Goal: Navigation & Orientation: Find specific page/section

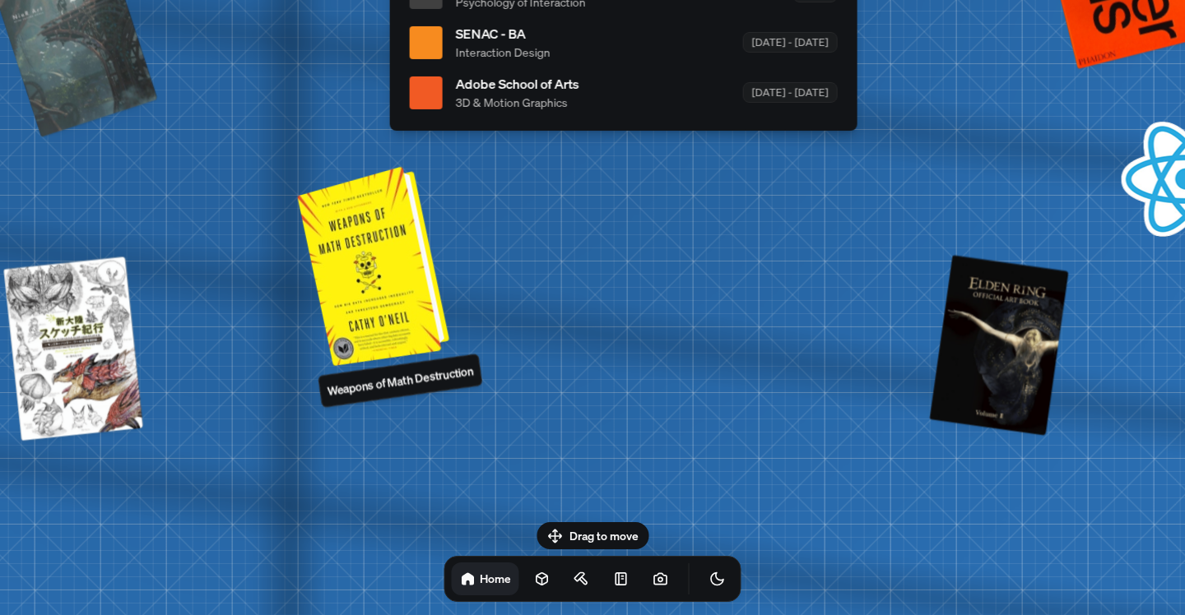
drag, startPoint x: 352, startPoint y: 260, endPoint x: 532, endPoint y: 281, distance: 181.3
click at [445, 281] on div at bounding box center [375, 265] width 139 height 192
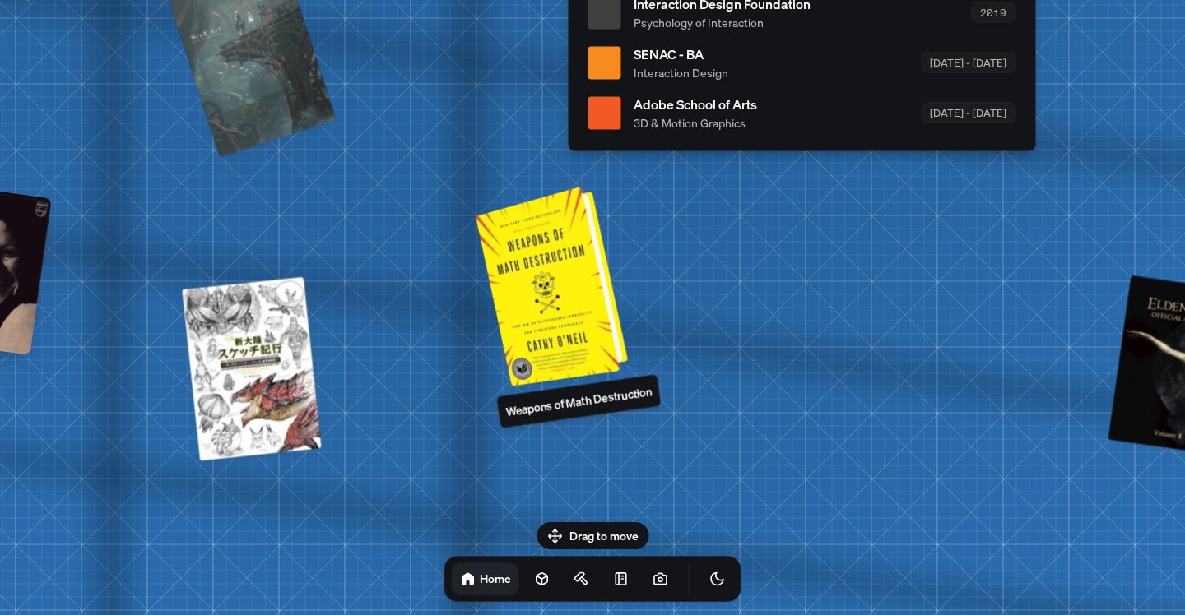
click at [565, 283] on div at bounding box center [554, 285] width 139 height 192
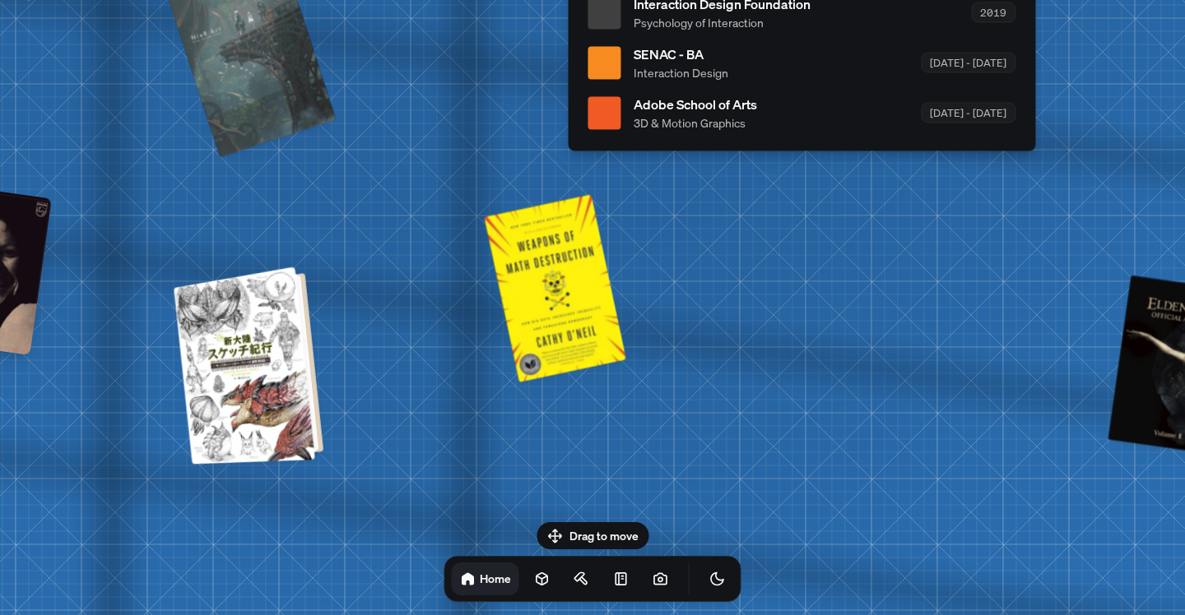
click at [242, 380] on div at bounding box center [251, 365] width 137 height 190
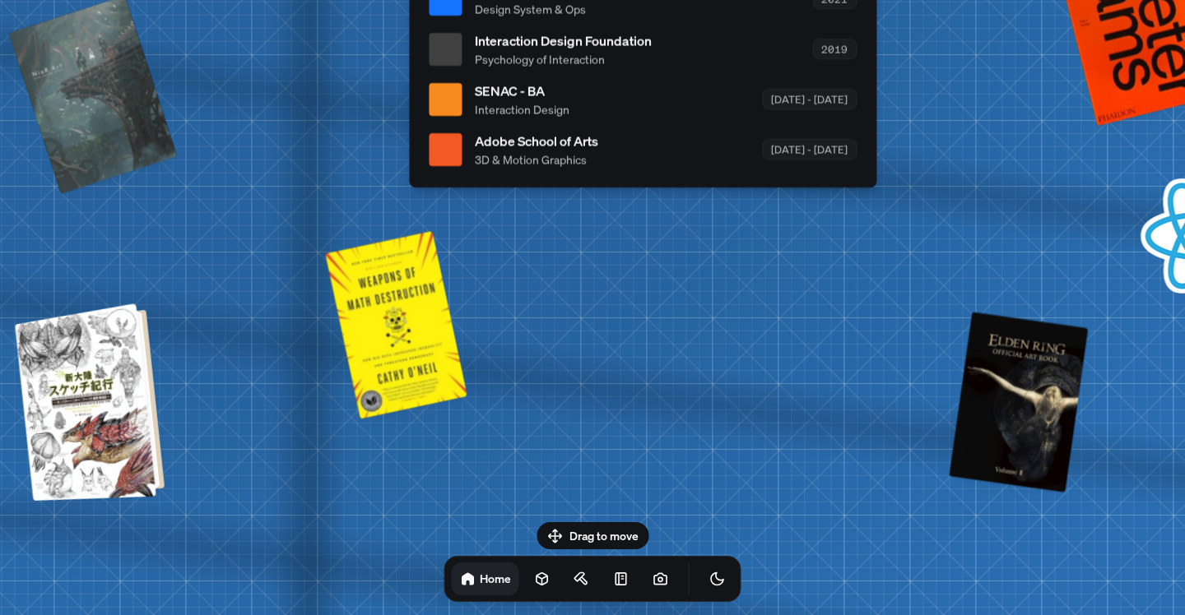
drag, startPoint x: 277, startPoint y: 367, endPoint x: 151, endPoint y: 394, distance: 128.8
click at [140, 396] on div at bounding box center [92, 402] width 137 height 190
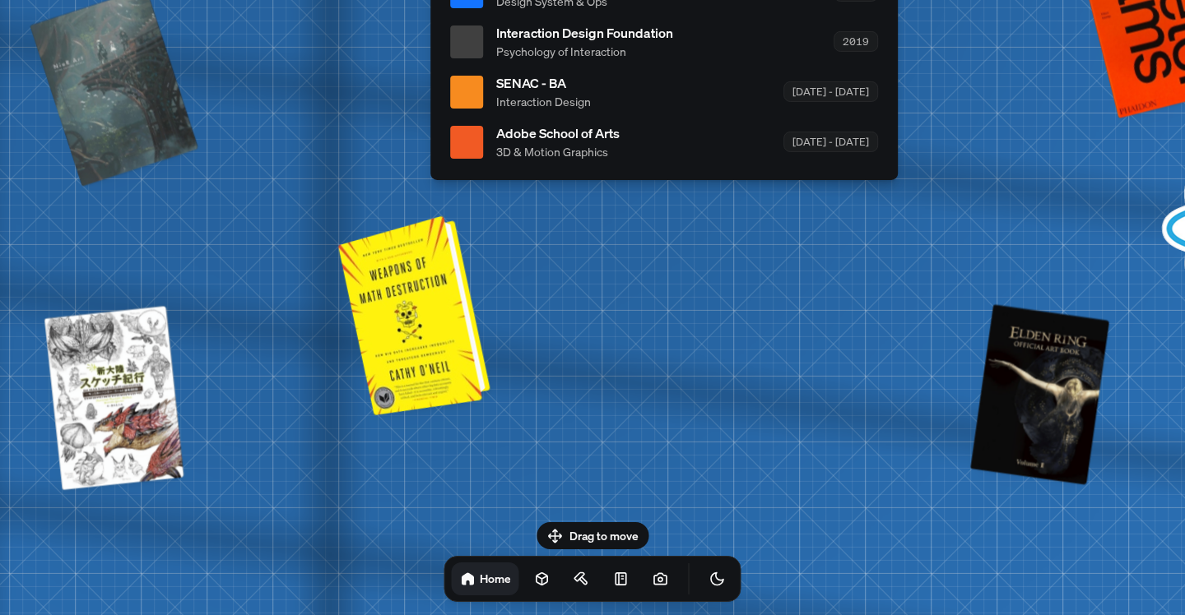
click at [431, 341] on div at bounding box center [416, 314] width 139 height 192
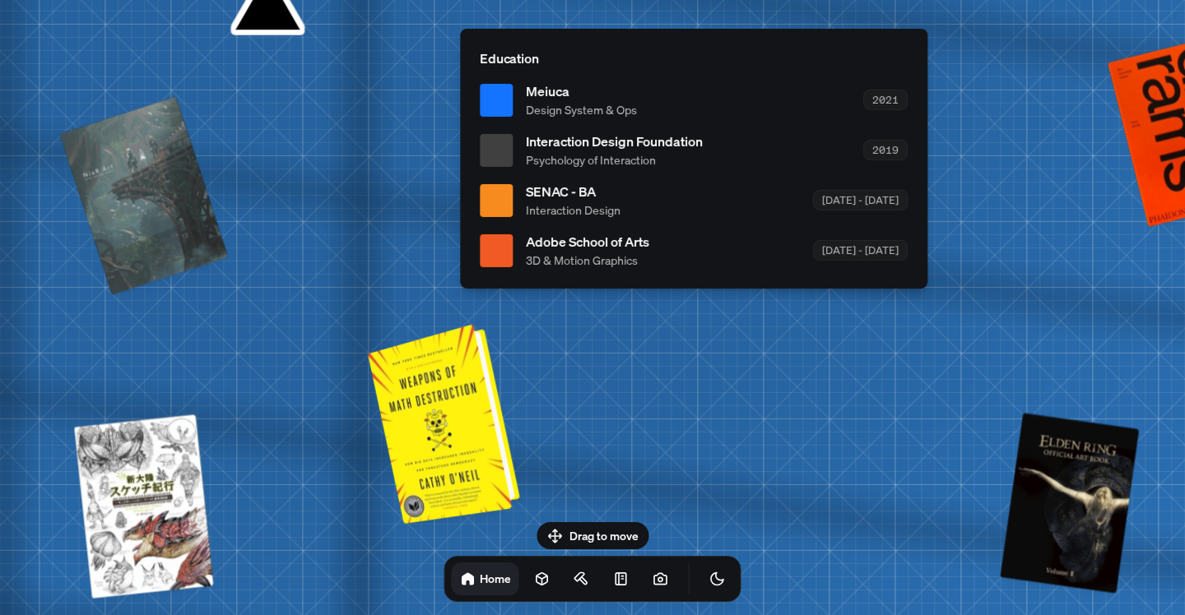
drag, startPoint x: 421, startPoint y: 347, endPoint x: 481, endPoint y: 475, distance: 141.7
click at [452, 455] on div at bounding box center [446, 423] width 139 height 192
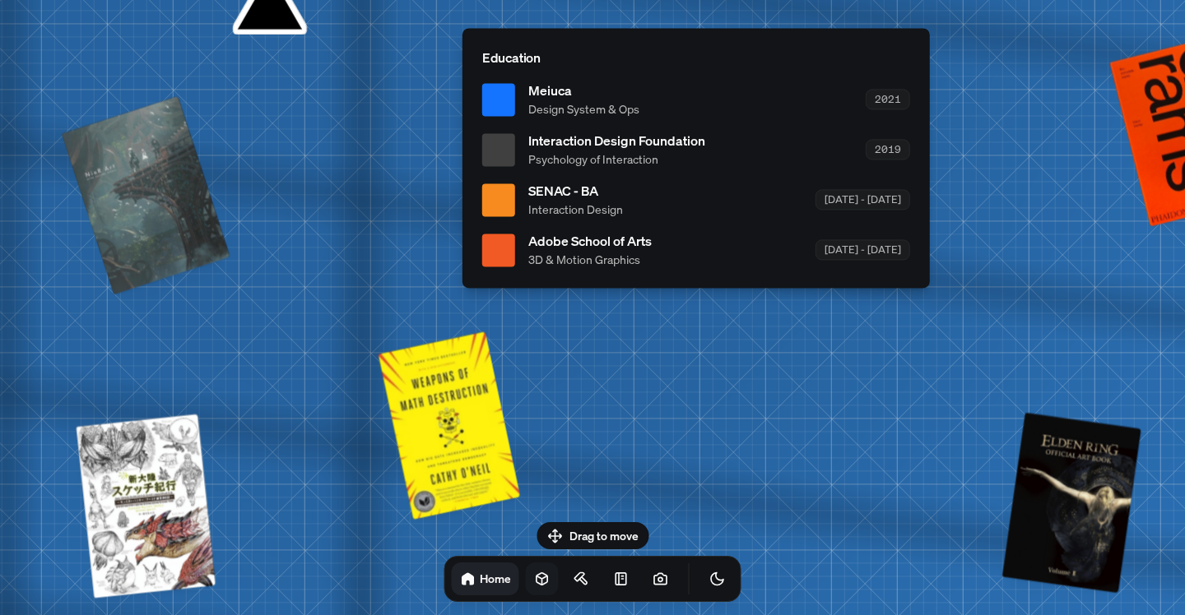
click at [534, 585] on icon at bounding box center [542, 579] width 16 height 16
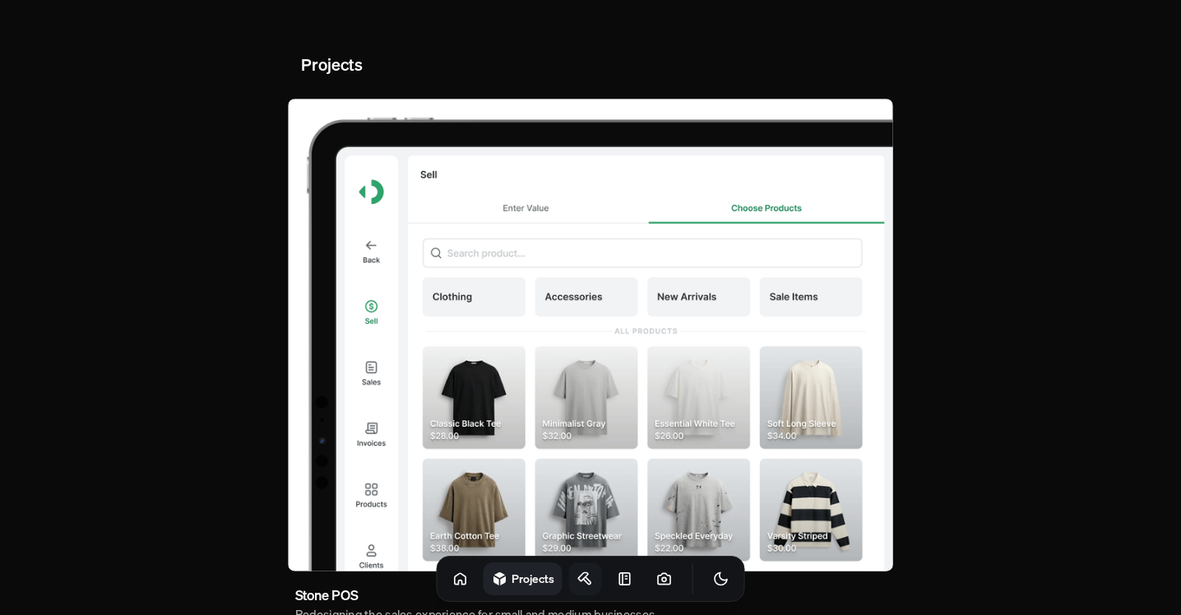
click at [577, 579] on icon at bounding box center [585, 579] width 16 height 16
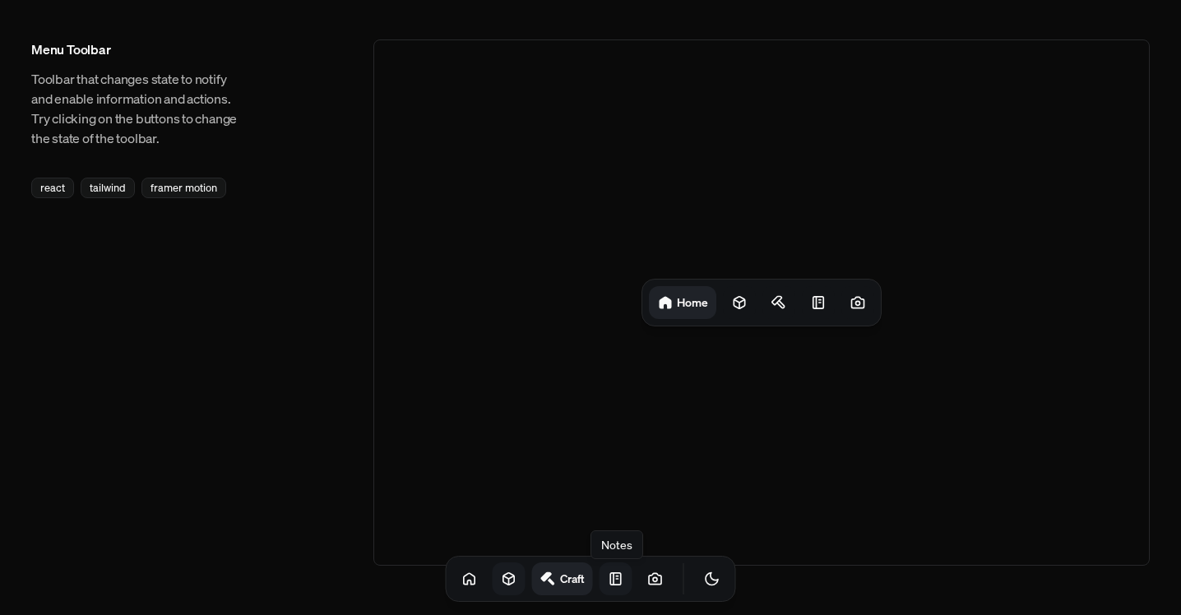
click at [608, 582] on icon at bounding box center [616, 579] width 16 height 16
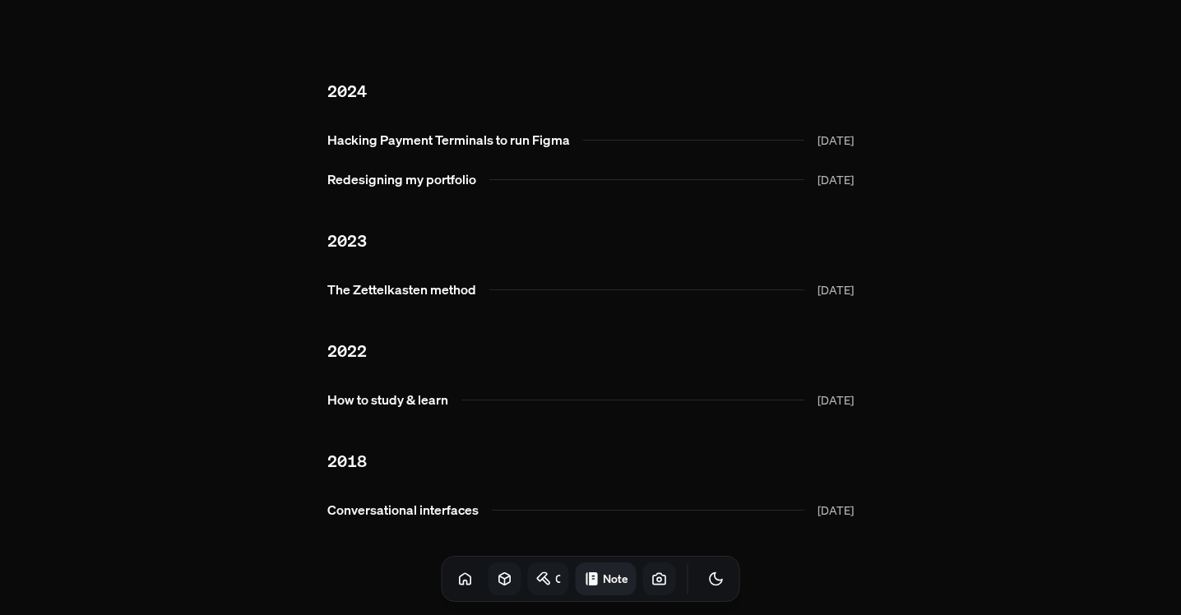
click at [652, 584] on icon at bounding box center [660, 579] width 16 height 16
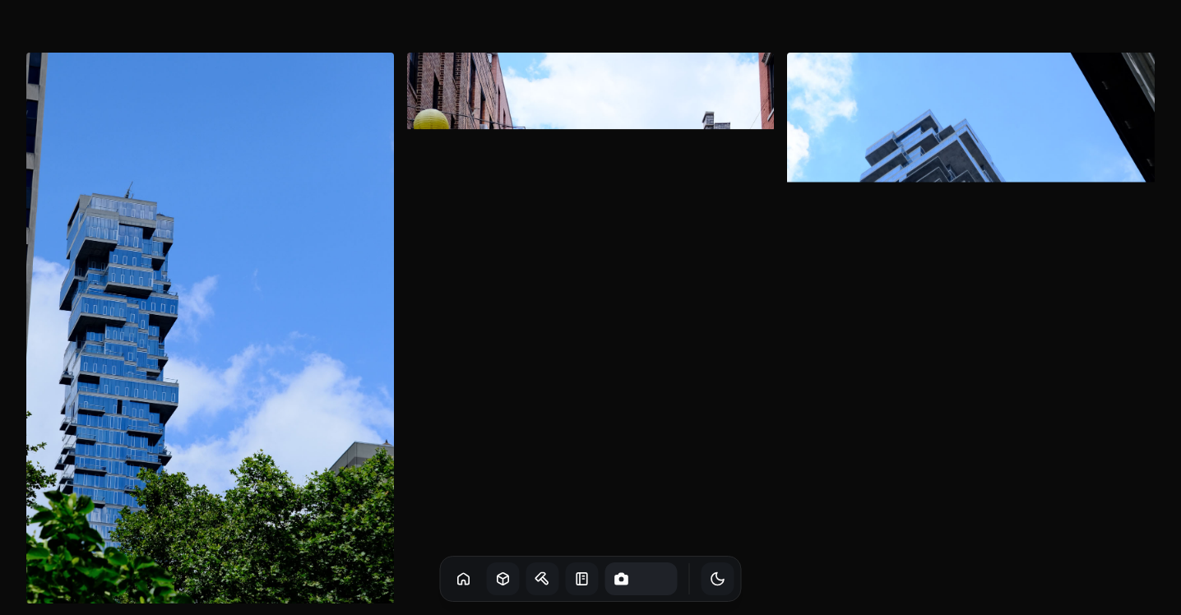
drag, startPoint x: 674, startPoint y: 584, endPoint x: 685, endPoint y: 588, distance: 12.2
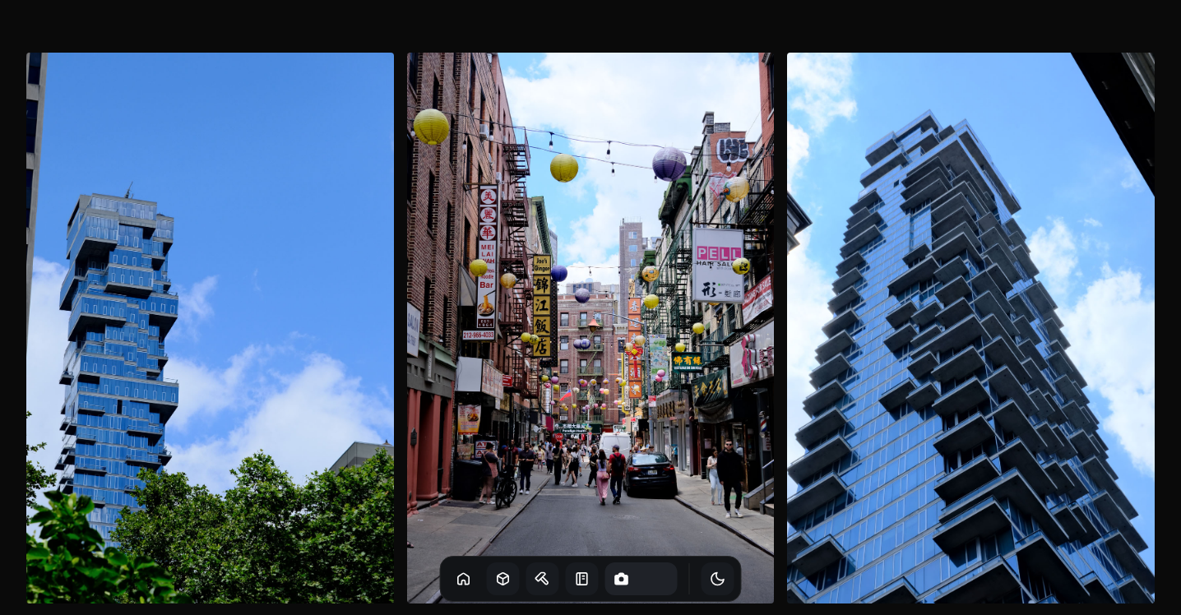
click at [674, 584] on div "Notes Photos" at bounding box center [591, 579] width 302 height 46
click at [712, 582] on icon "Toggle Theme" at bounding box center [718, 579] width 12 height 12
click at [710, 580] on icon "Toggle Theme" at bounding box center [718, 579] width 16 height 16
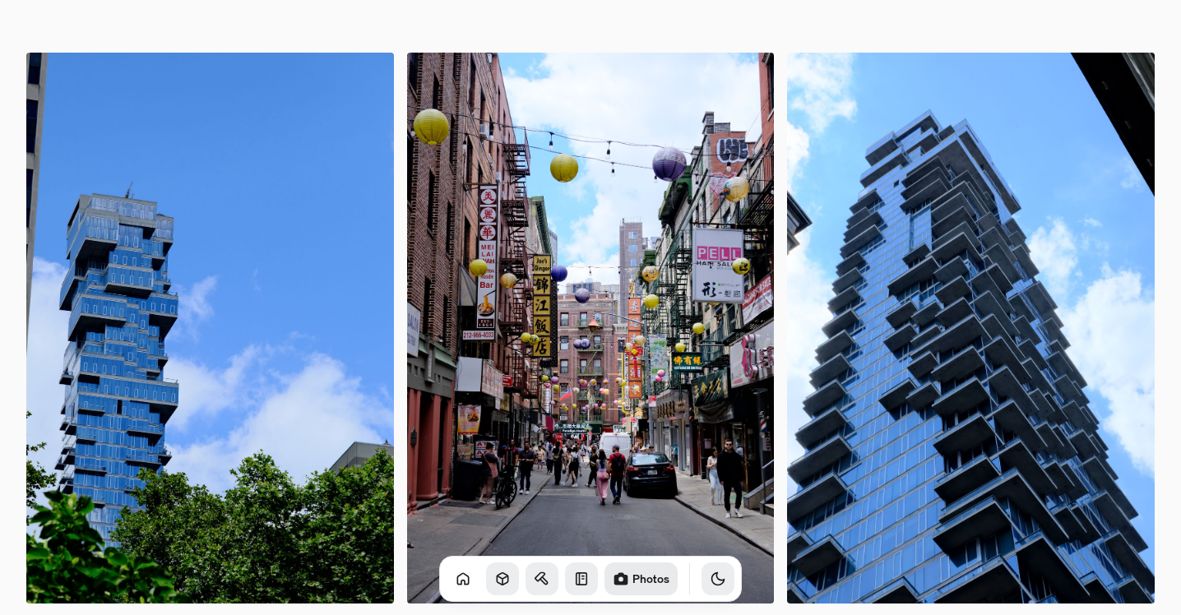
click at [712, 581] on icon "Toggle Theme" at bounding box center [718, 579] width 12 height 12
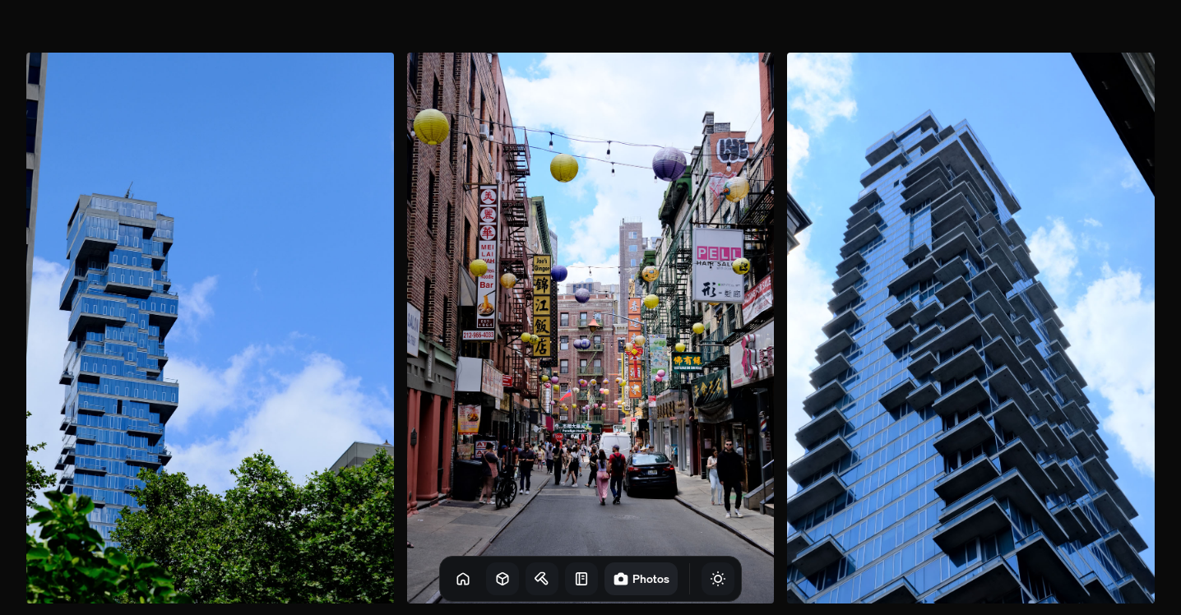
click at [710, 581] on icon "Toggle Theme" at bounding box center [718, 579] width 16 height 16
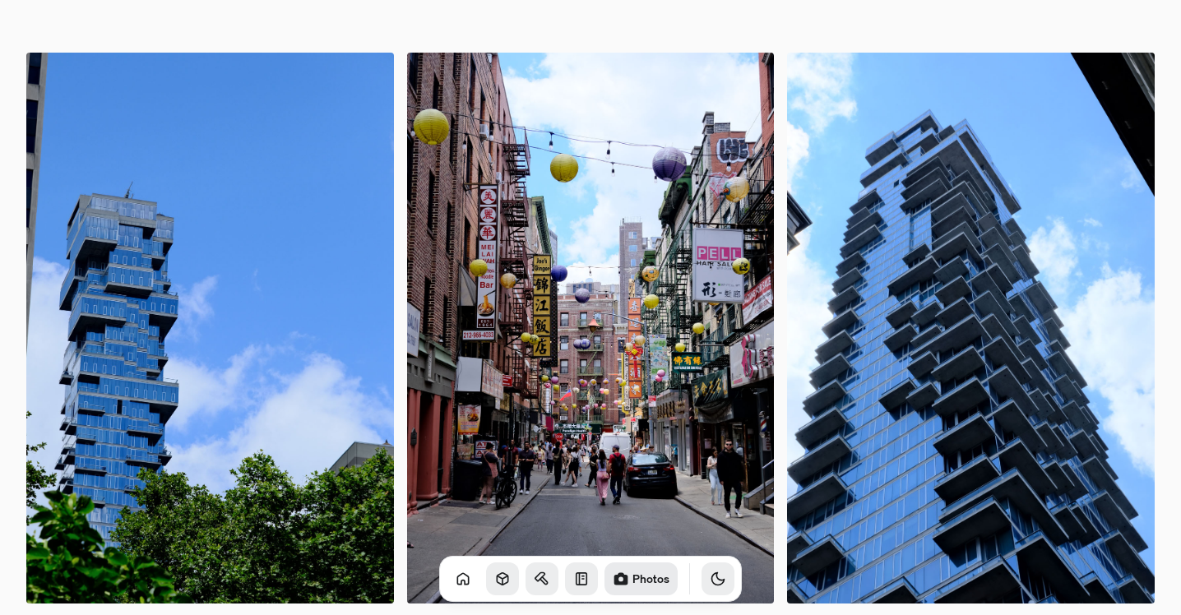
click at [710, 581] on icon "Toggle Theme" at bounding box center [718, 579] width 16 height 16
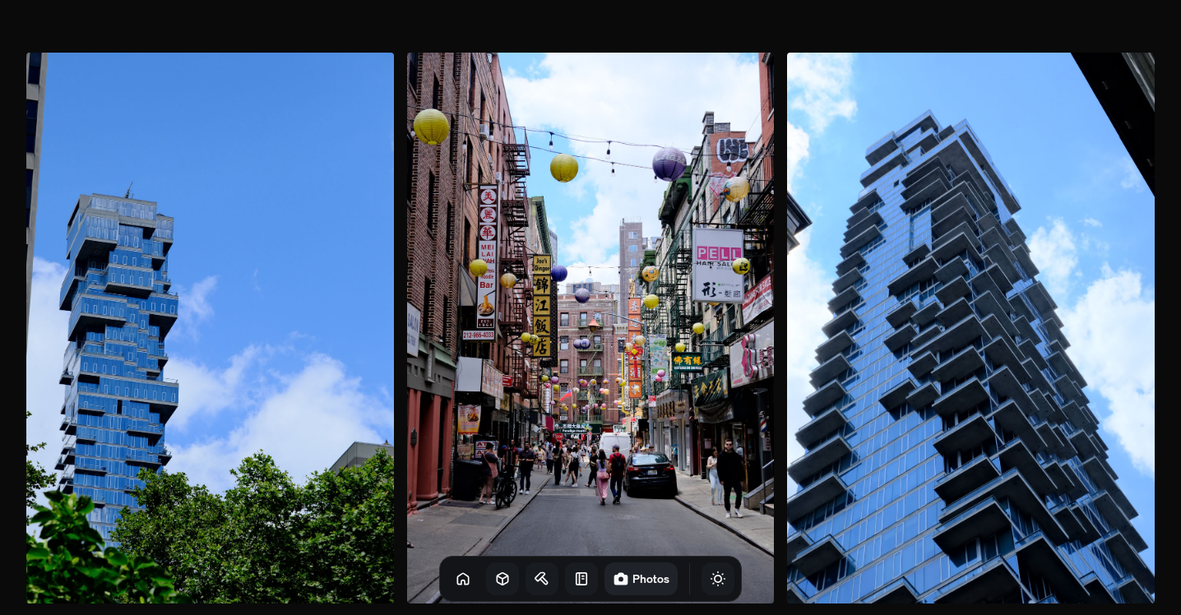
click at [710, 581] on icon "Toggle Theme" at bounding box center [718, 579] width 16 height 16
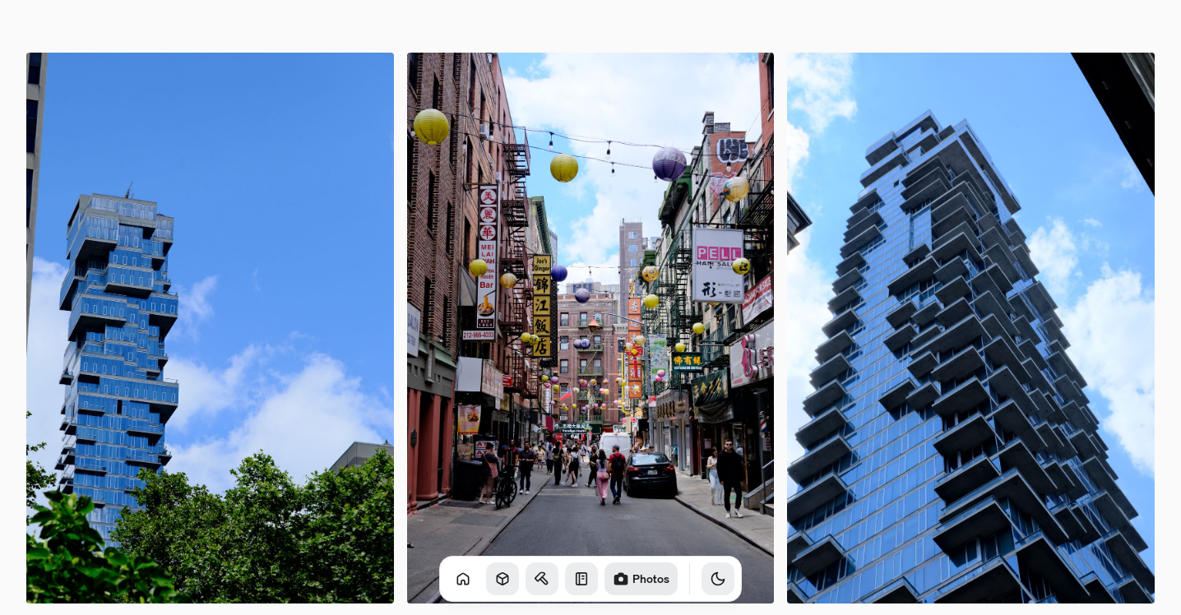
click at [710, 581] on icon "Toggle Theme" at bounding box center [718, 579] width 16 height 16
click at [0, 0] on button "Toggle Audio" at bounding box center [0, 0] width 0 height 0
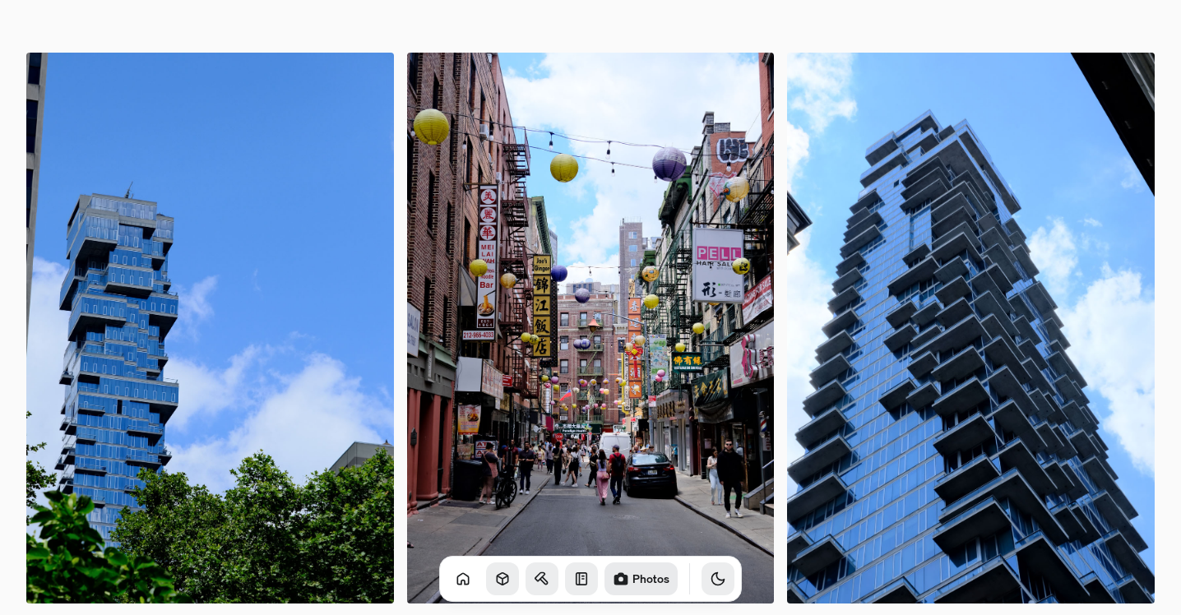
click at [719, 577] on div "Photos" at bounding box center [590, 579] width 303 height 46
drag, startPoint x: 724, startPoint y: 577, endPoint x: 716, endPoint y: 578, distance: 8.3
click at [0, 0] on button "Toggle Audio" at bounding box center [0, 0] width 0 height 0
click at [707, 580] on button "Toggle Theme" at bounding box center [718, 579] width 33 height 33
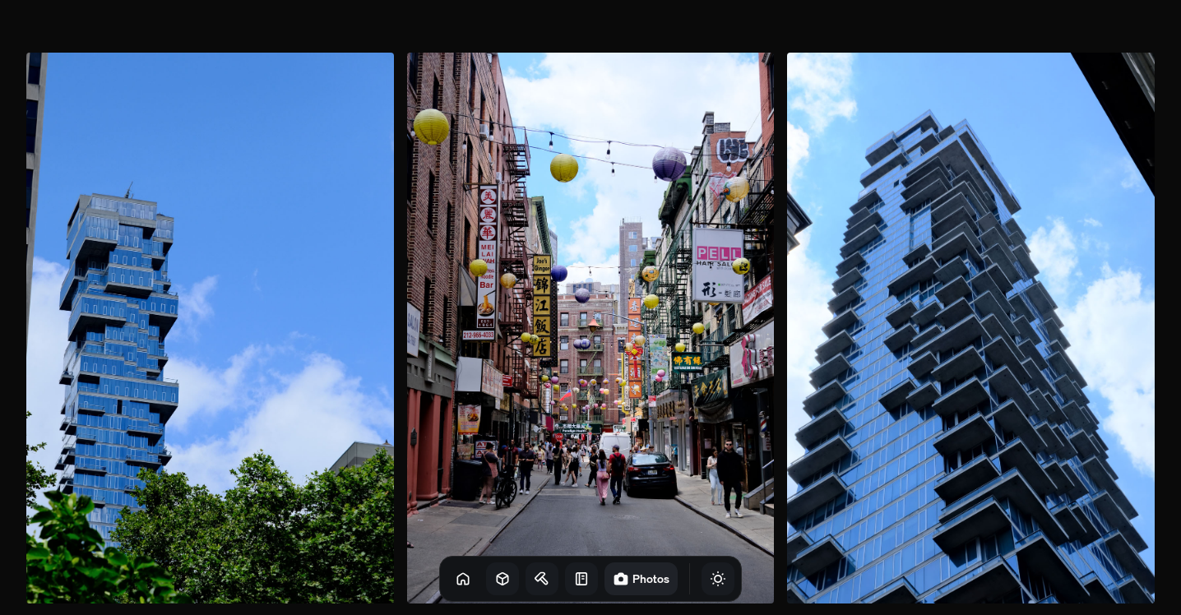
click at [707, 580] on button "Toggle Theme" at bounding box center [718, 579] width 33 height 33
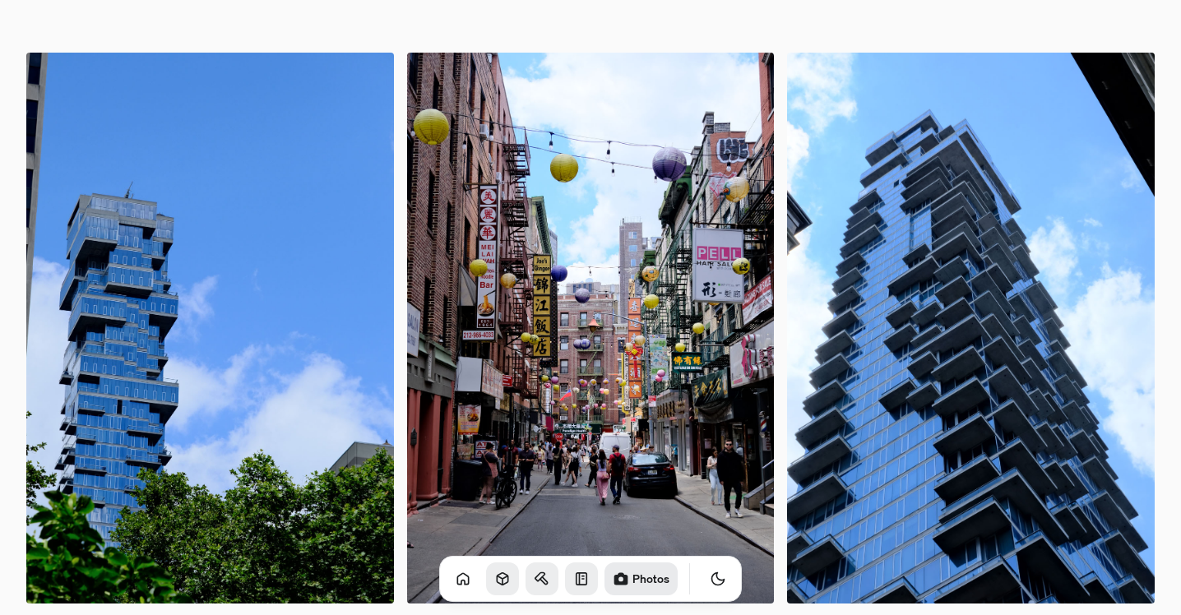
drag, startPoint x: 661, startPoint y: 580, endPoint x: 642, endPoint y: 580, distance: 19.7
click at [661, 580] on div "Photos" at bounding box center [590, 579] width 303 height 46
